Goal: Contribute content: Add original content to the website for others to see

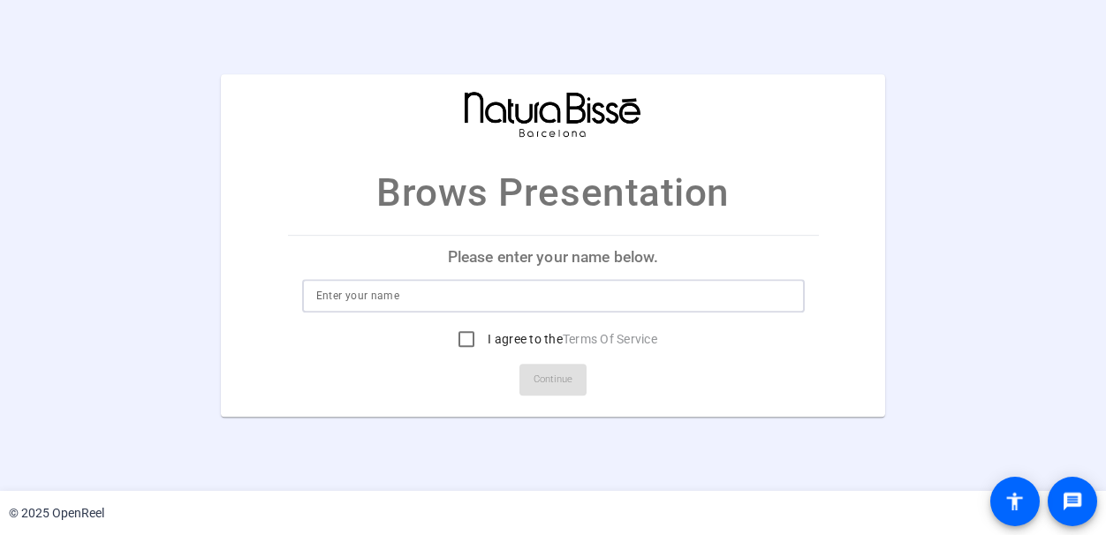
click at [398, 302] on input at bounding box center [553, 295] width 474 height 21
type input "Jeanna"
click at [465, 330] on input "I agree to the Terms Of Service" at bounding box center [466, 338] width 35 height 35
checkbox input "true"
click at [548, 377] on span "Continue" at bounding box center [552, 380] width 39 height 26
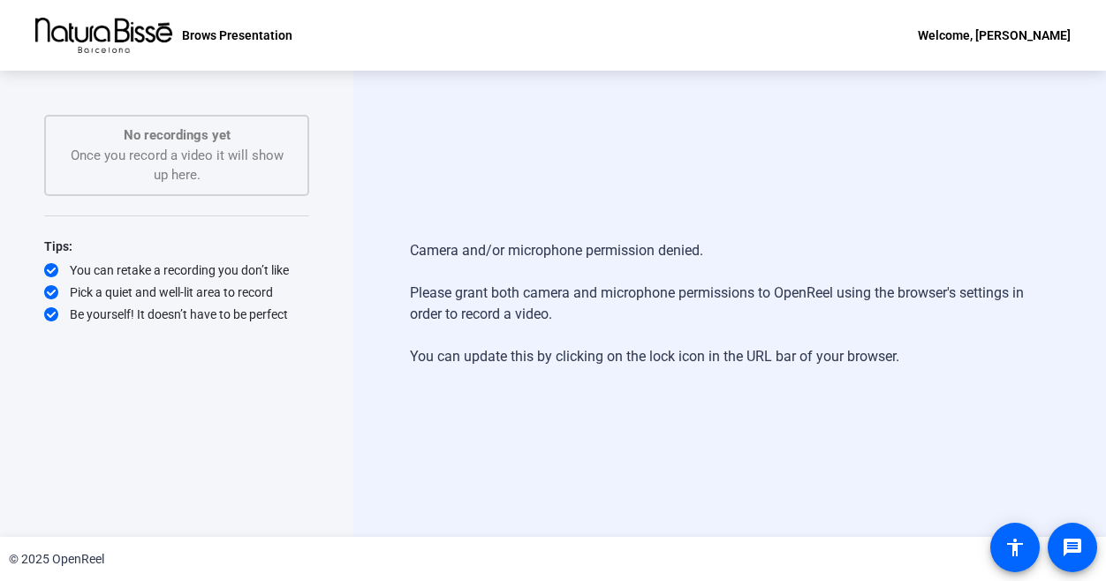
click at [600, 312] on div "Camera and/or microphone permission denied. Please grant both camera and microp…" at bounding box center [729, 304] width 639 height 163
click at [601, 294] on div "Camera and/or microphone permission denied. Please grant both camera and microp…" at bounding box center [729, 304] width 639 height 163
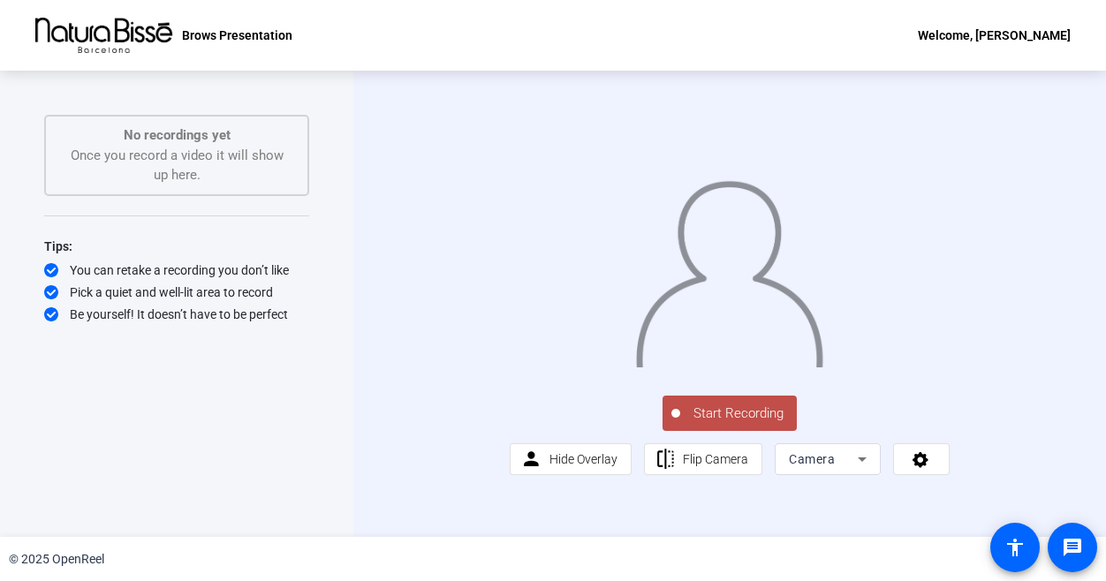
click at [857, 470] on icon at bounding box center [861, 459] width 21 height 21
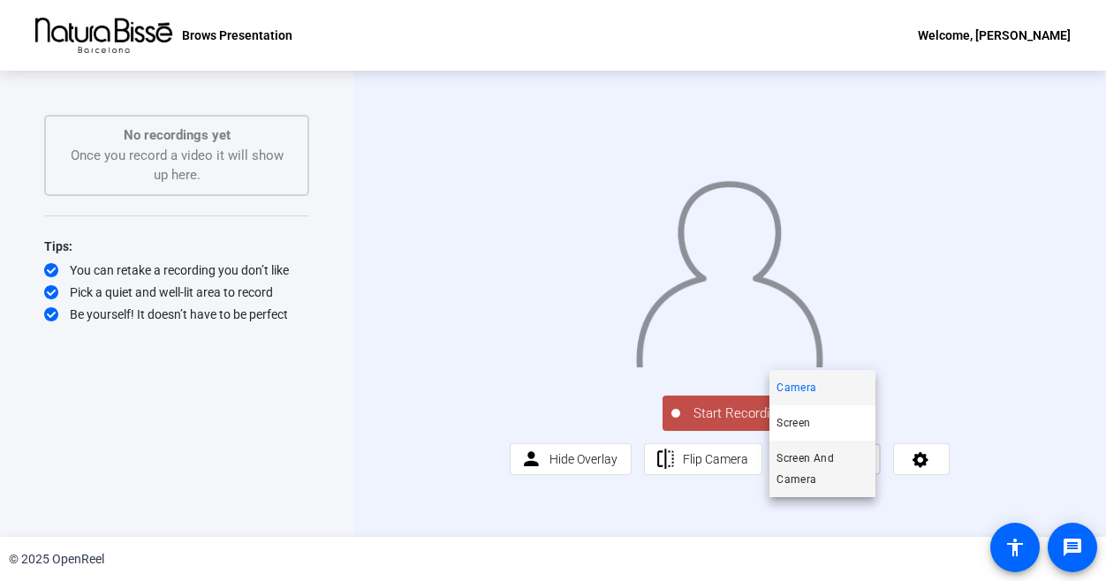
click at [825, 469] on span "Screen And Camera" at bounding box center [822, 469] width 92 height 42
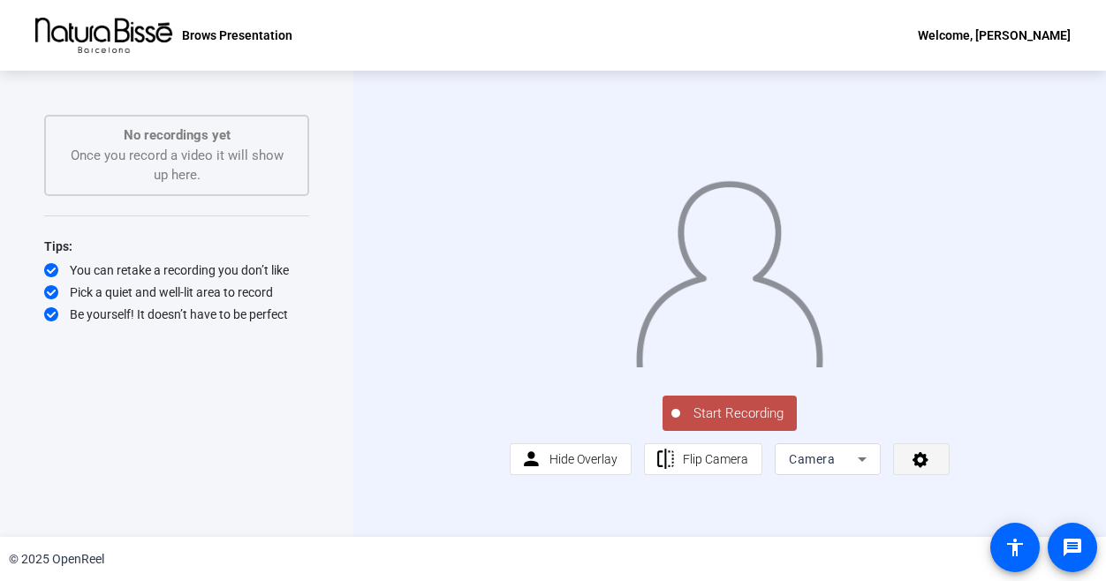
click at [923, 468] on icon at bounding box center [921, 459] width 20 height 18
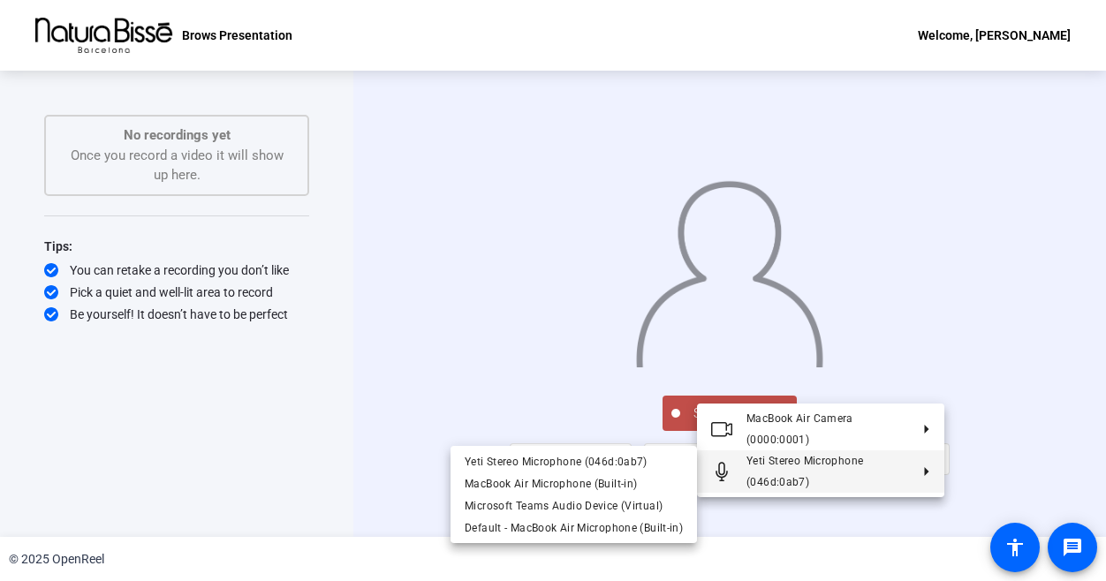
click at [357, 452] on div at bounding box center [553, 290] width 1106 height 581
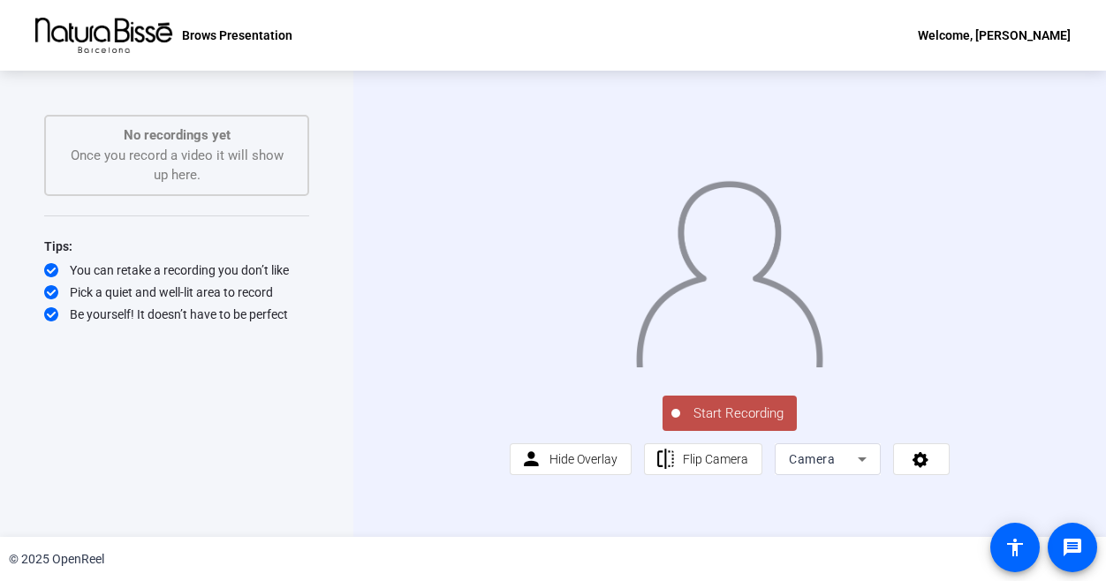
click at [830, 470] on div "Camera" at bounding box center [823, 459] width 69 height 21
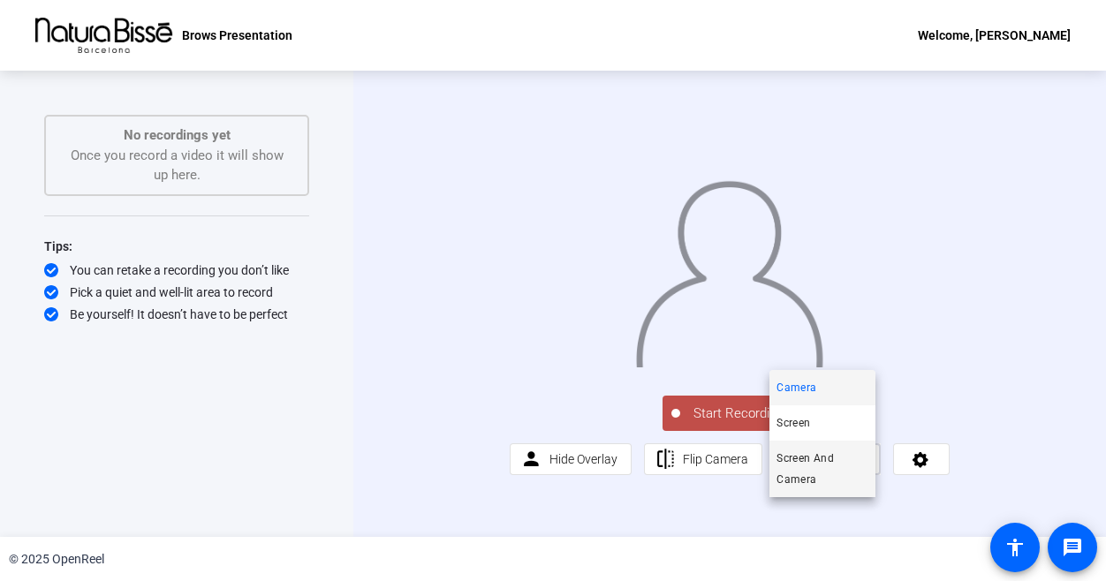
click at [820, 465] on span "Screen And Camera" at bounding box center [822, 469] width 92 height 42
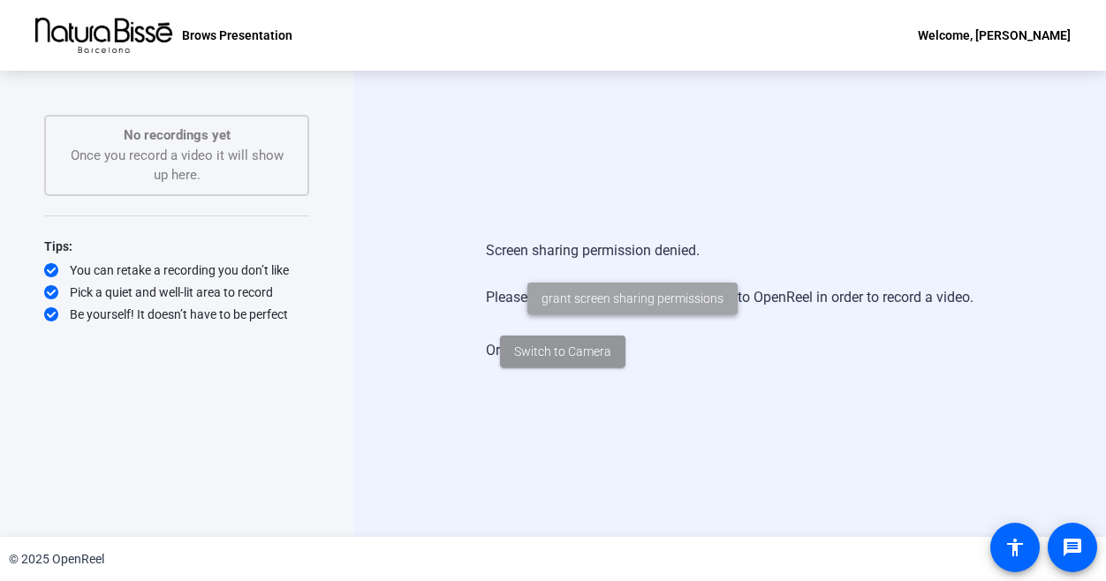
click at [644, 300] on span "grant screen sharing permissions" at bounding box center [632, 299] width 182 height 19
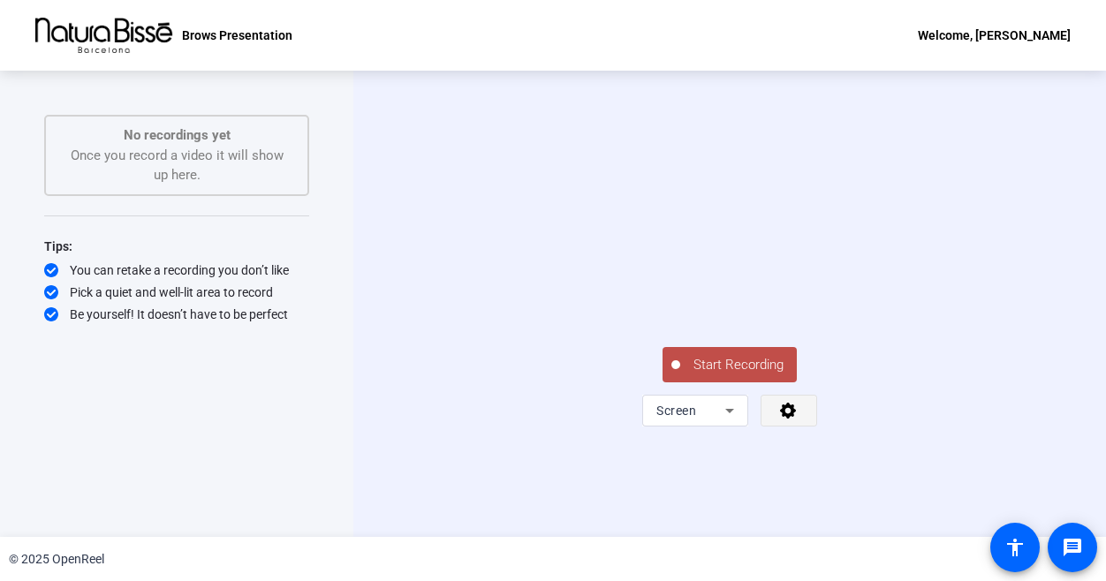
click at [789, 419] on icon at bounding box center [788, 411] width 16 height 16
click at [699, 505] on div at bounding box center [553, 290] width 1106 height 581
click at [700, 421] on div "Screen" at bounding box center [690, 410] width 69 height 21
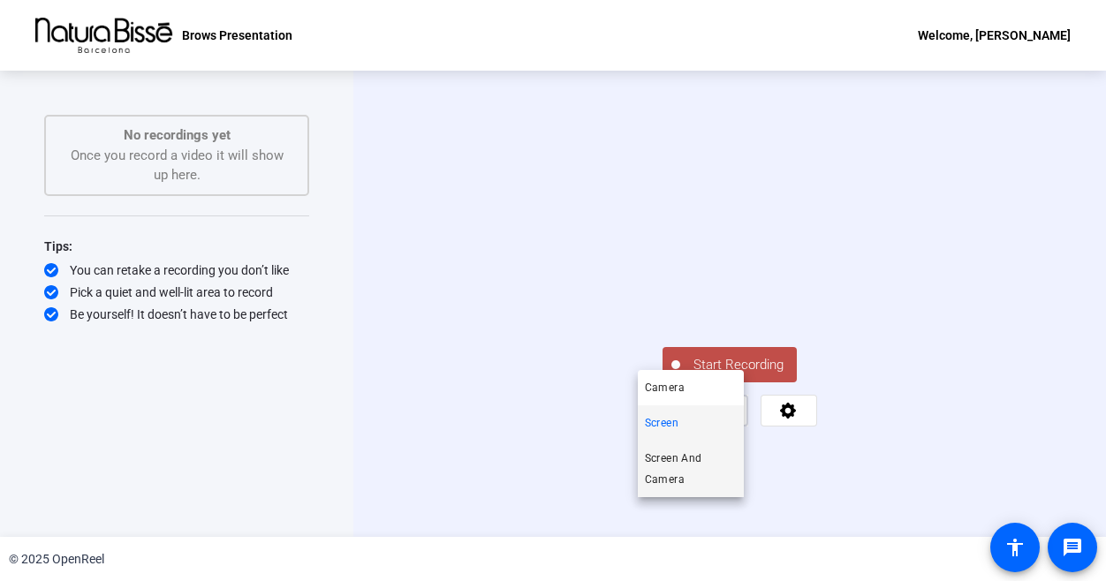
click at [689, 469] on span "Screen And Camera" at bounding box center [691, 469] width 92 height 42
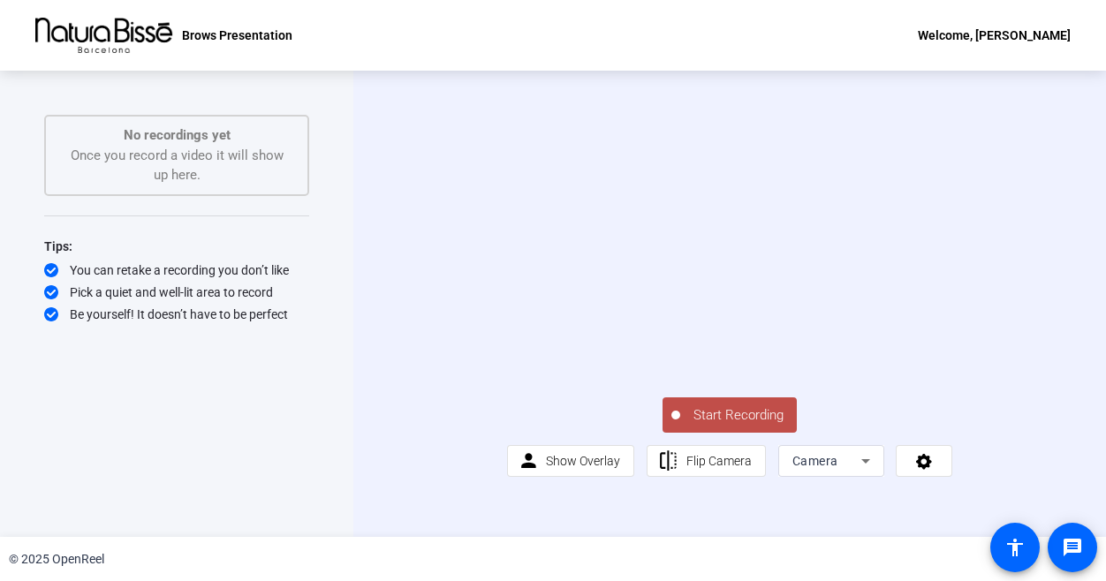
click at [855, 472] on icon at bounding box center [865, 460] width 21 height 21
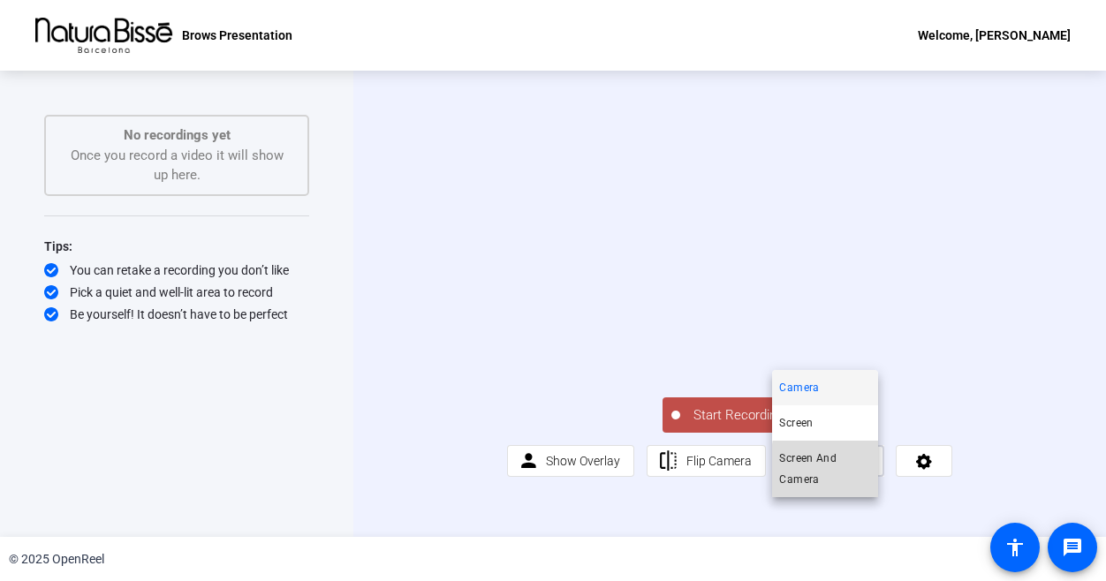
click at [826, 476] on span "Screen And Camera" at bounding box center [825, 469] width 92 height 42
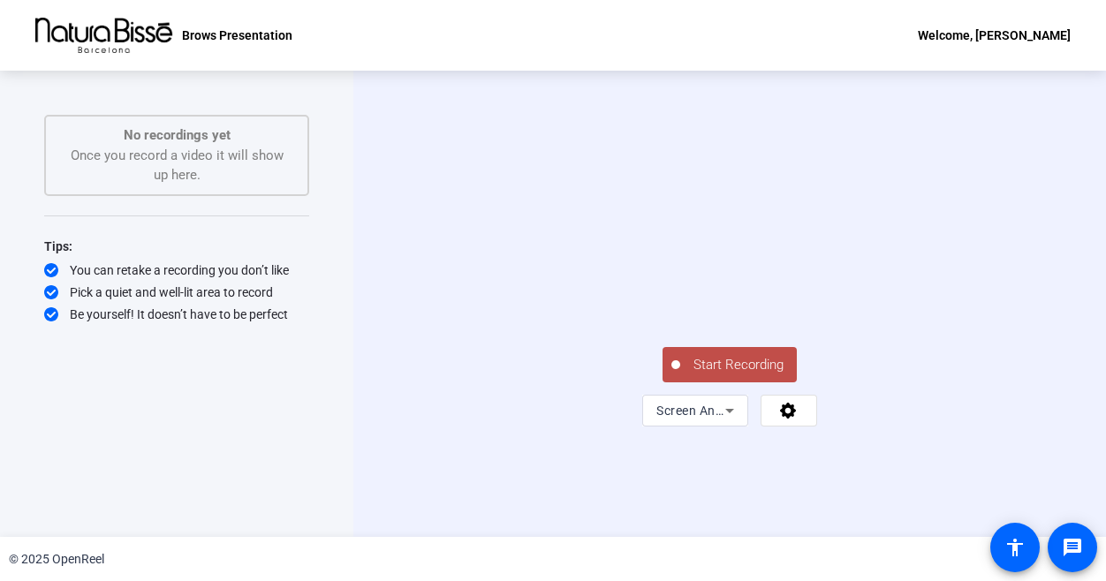
click at [756, 375] on span "Start Recording" at bounding box center [738, 365] width 117 height 20
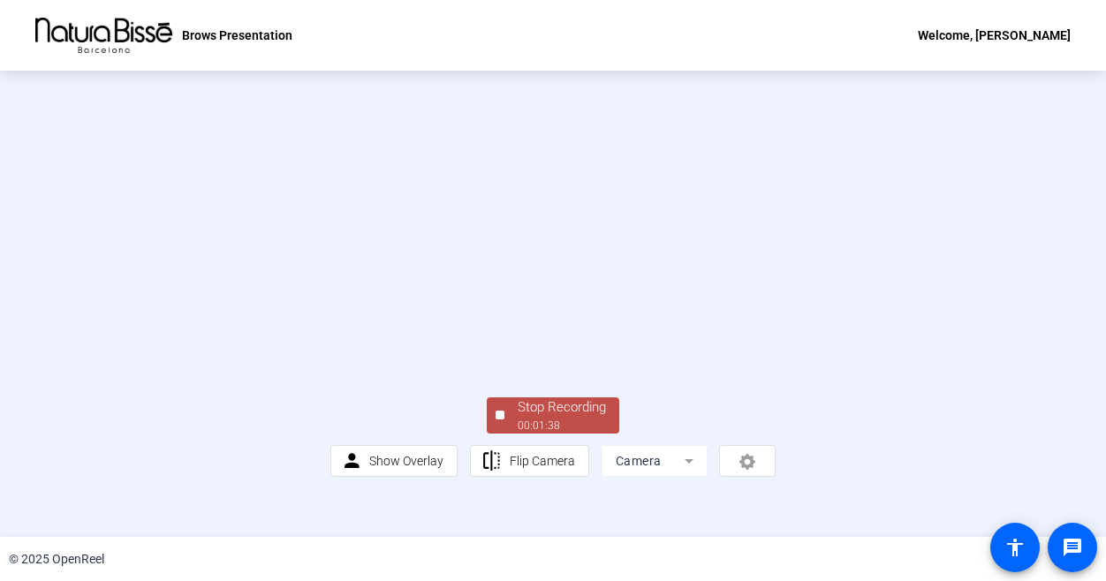
click at [639, 382] on video at bounding box center [553, 256] width 446 height 251
click at [580, 477] on div "Stop Recording 00:01:39 person Show Overlay flip Flip Camera Camera" at bounding box center [553, 435] width 446 height 83
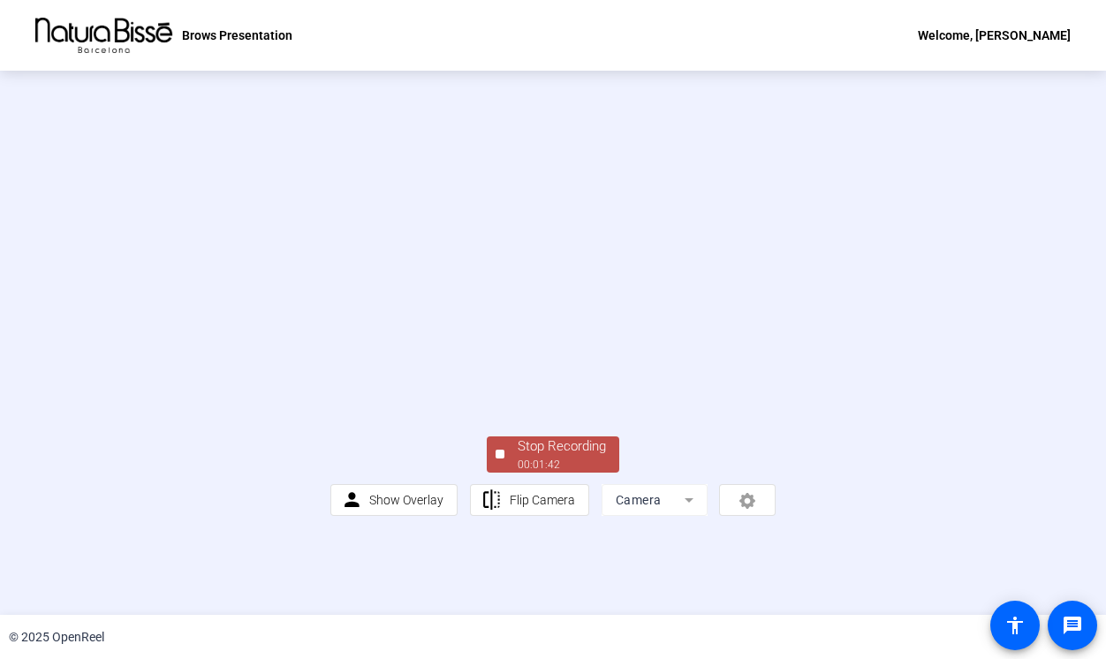
click at [564, 457] on div "Stop Recording" at bounding box center [562, 446] width 88 height 20
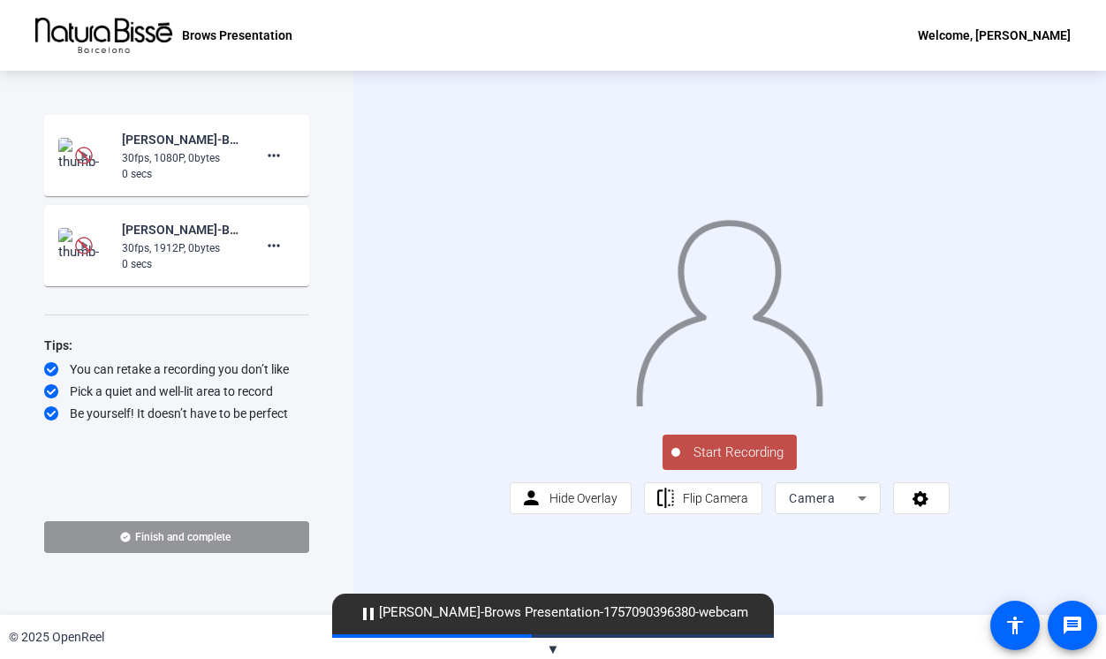
click at [866, 509] on icon at bounding box center [861, 498] width 21 height 21
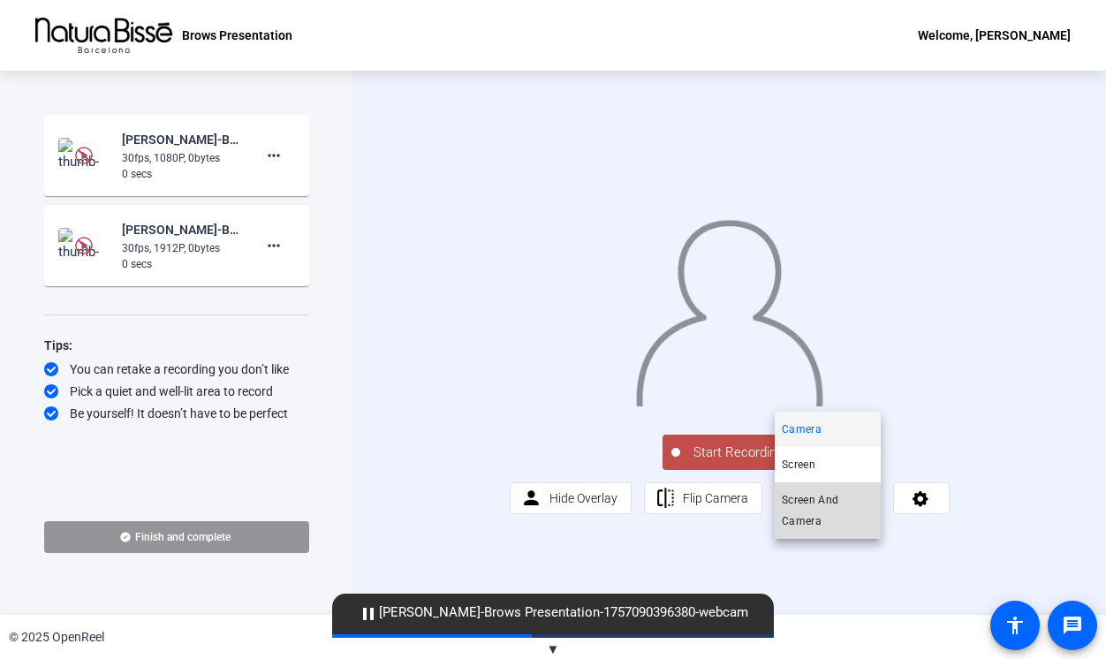
click at [842, 510] on span "Screen And Camera" at bounding box center [828, 510] width 92 height 42
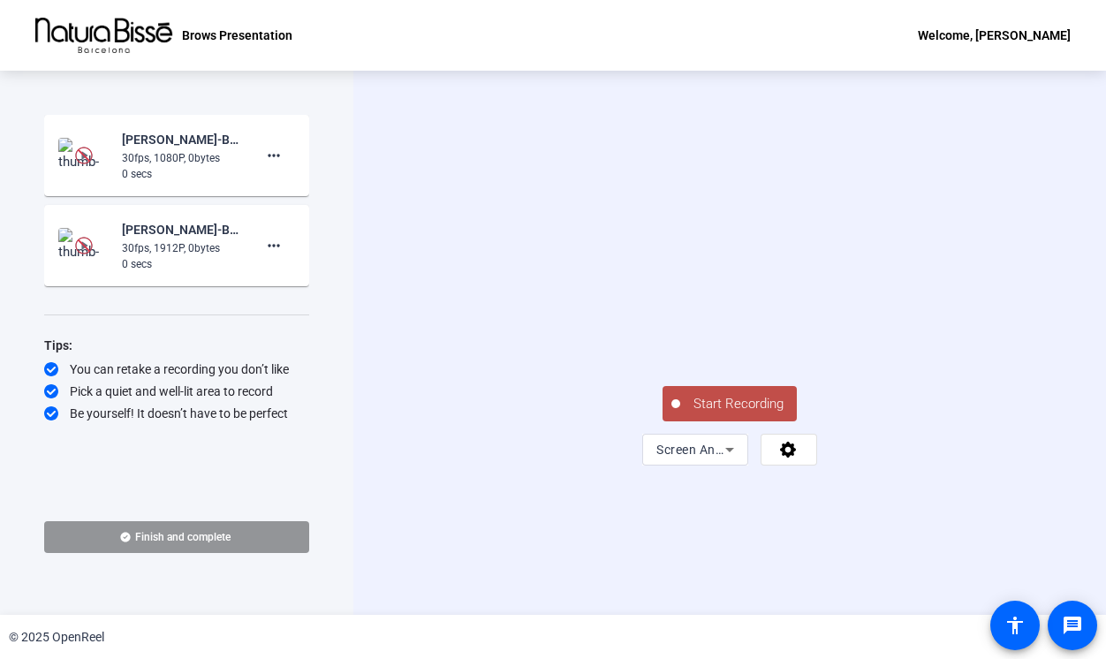
click at [747, 414] on span "Start Recording" at bounding box center [738, 404] width 117 height 20
